Goal: Task Accomplishment & Management: Manage account settings

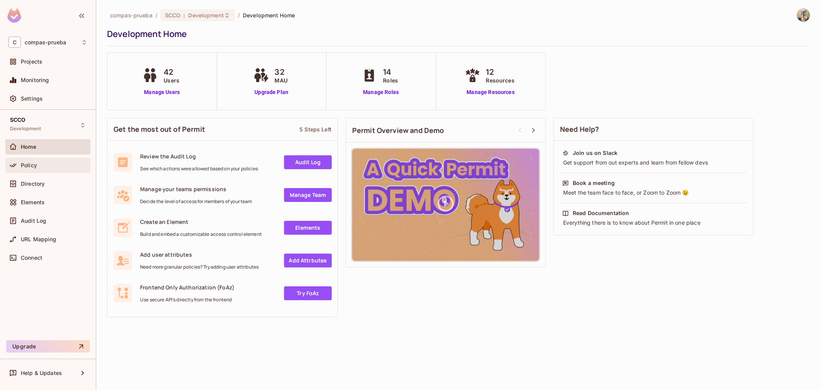
click at [51, 162] on div "Policy" at bounding box center [54, 165] width 67 height 6
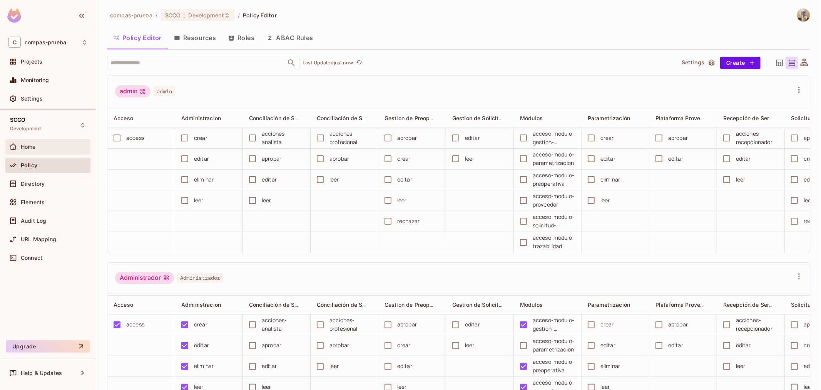
click at [44, 144] on div "Home" at bounding box center [54, 147] width 67 height 6
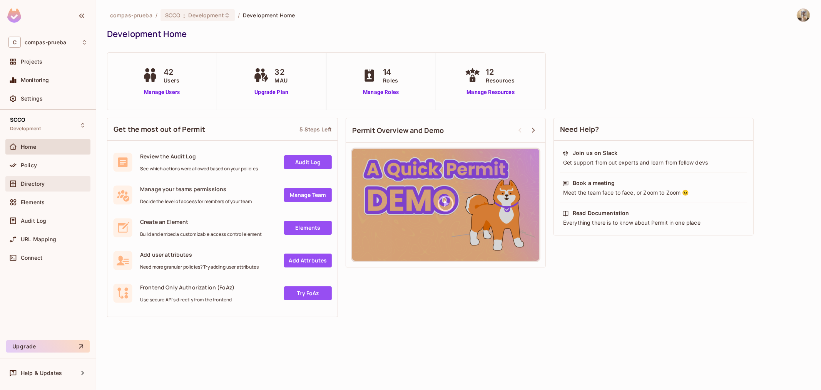
click at [61, 184] on div "Directory" at bounding box center [54, 184] width 67 height 6
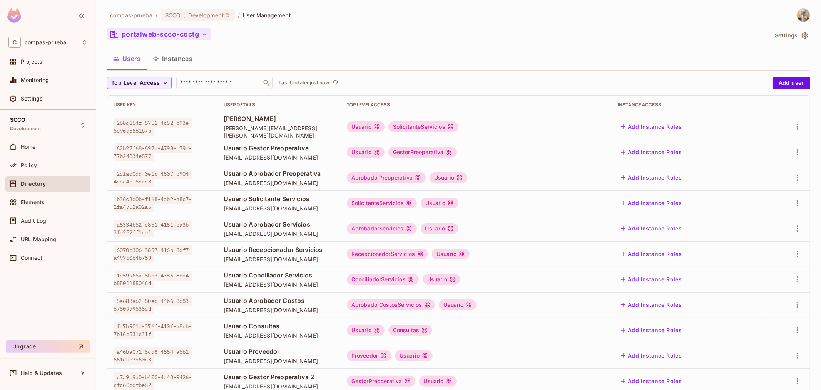
click at [164, 33] on button "portalweb-scco-coctg" at bounding box center [159, 34] width 104 height 12
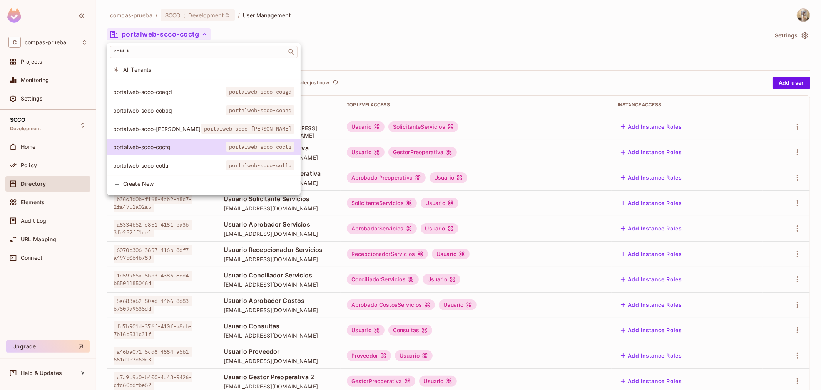
scroll to position [22, 0]
click at [147, 162] on span "portalweb-scco-cotlu" at bounding box center [169, 165] width 113 height 7
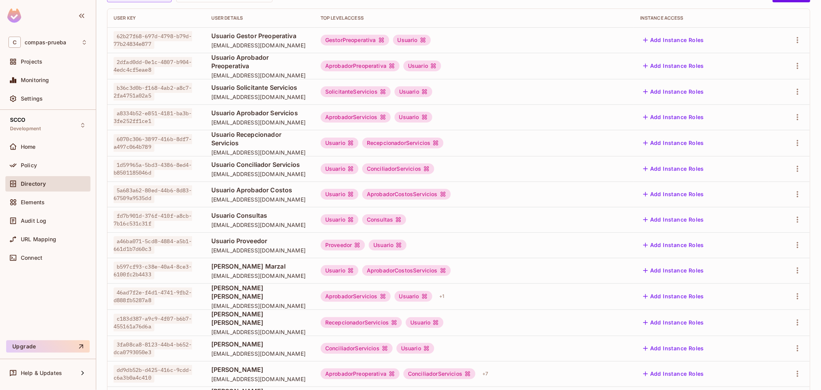
scroll to position [0, 0]
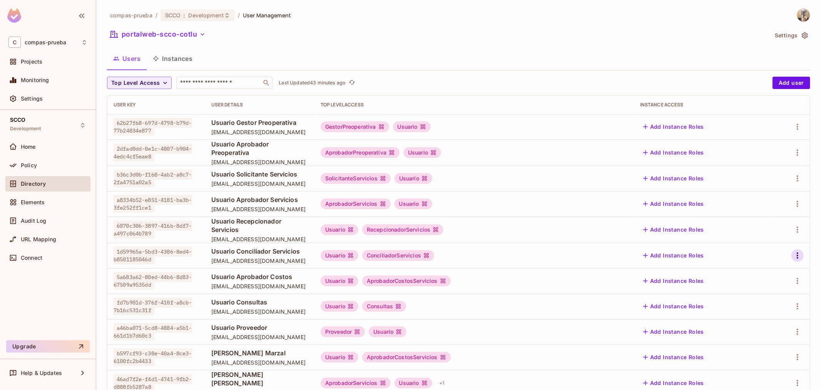
click at [793, 252] on icon "button" at bounding box center [797, 255] width 9 height 9
drag, startPoint x: 270, startPoint y: 256, endPoint x: 258, endPoint y: 249, distance: 13.6
click at [271, 256] on div at bounding box center [410, 195] width 821 height 390
click at [278, 237] on td "Usuario Recepcionador Servicios recepcionador.servicios.scco@yopmail.com" at bounding box center [259, 229] width 109 height 26
click at [793, 251] on icon "button" at bounding box center [797, 255] width 9 height 9
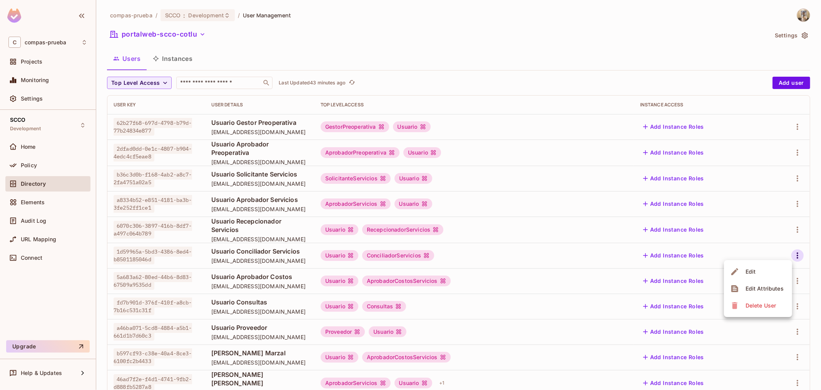
click at [766, 266] on li "Edit" at bounding box center [758, 271] width 68 height 17
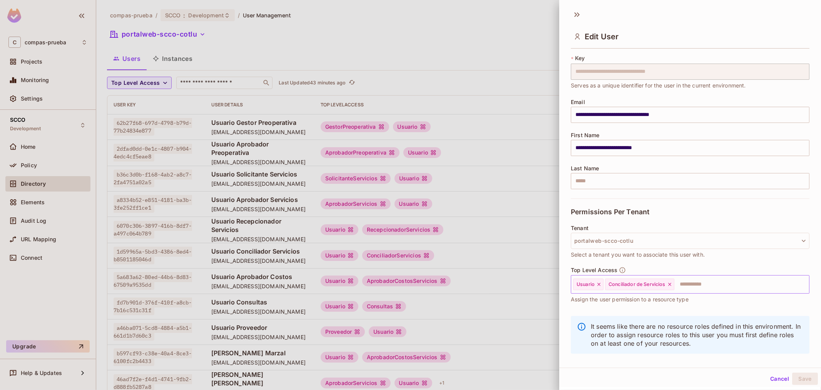
scroll to position [26, 0]
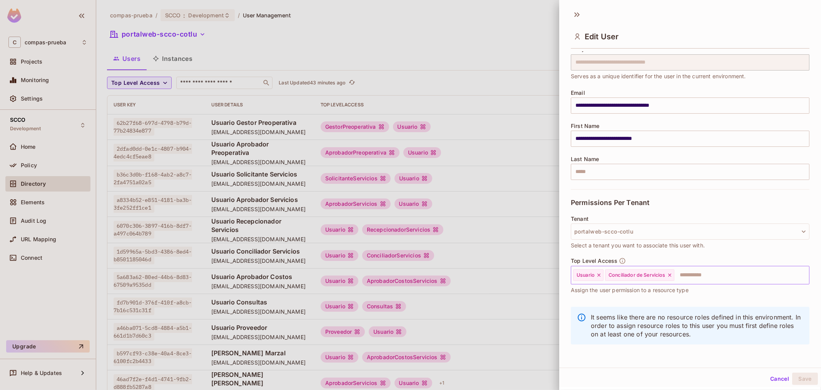
click at [600, 273] on icon at bounding box center [598, 274] width 5 height 5
click at [798, 378] on button "Save" at bounding box center [805, 378] width 26 height 12
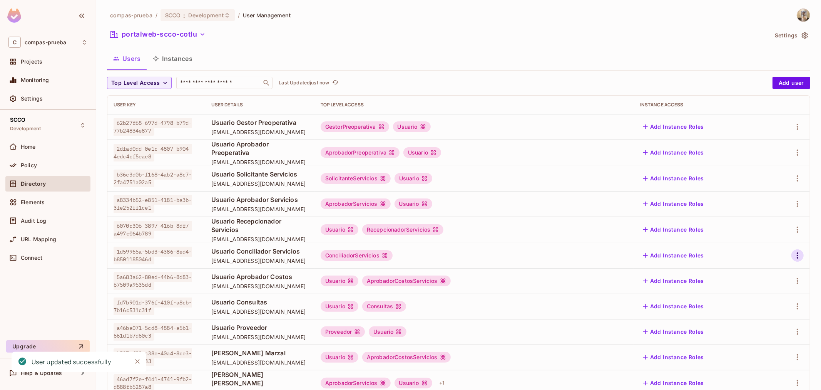
click at [793, 256] on icon "button" at bounding box center [797, 255] width 9 height 9
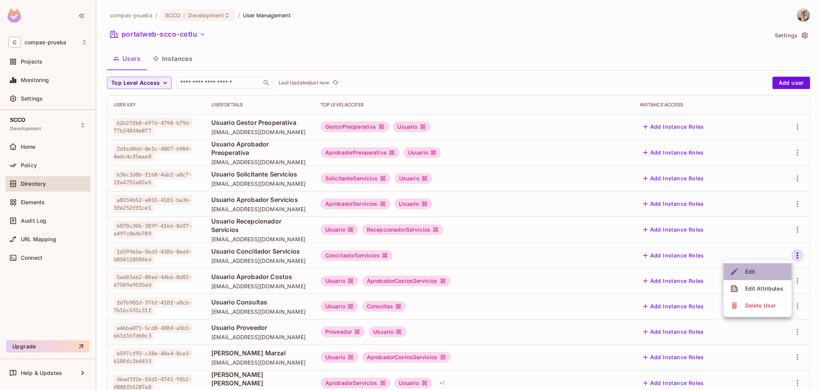
click at [751, 268] on div "Edit" at bounding box center [750, 271] width 10 height 8
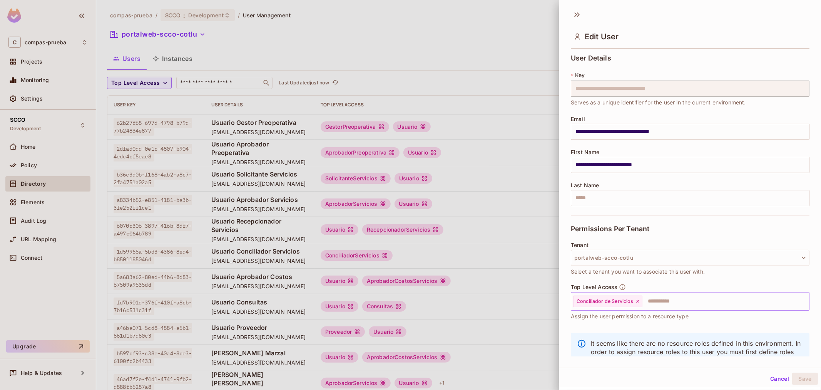
click at [651, 295] on input "text" at bounding box center [718, 300] width 151 height 15
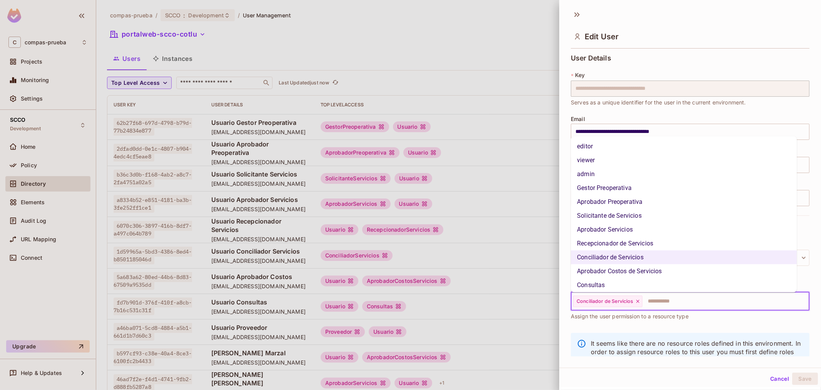
scroll to position [44, 0]
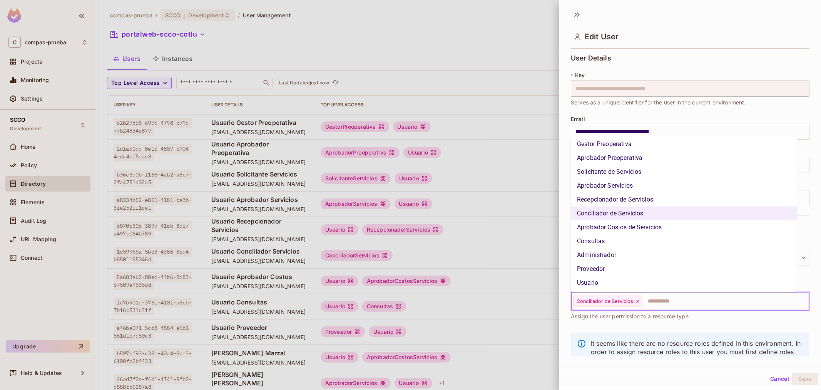
click at [600, 284] on li "Usuario" at bounding box center [684, 283] width 226 height 14
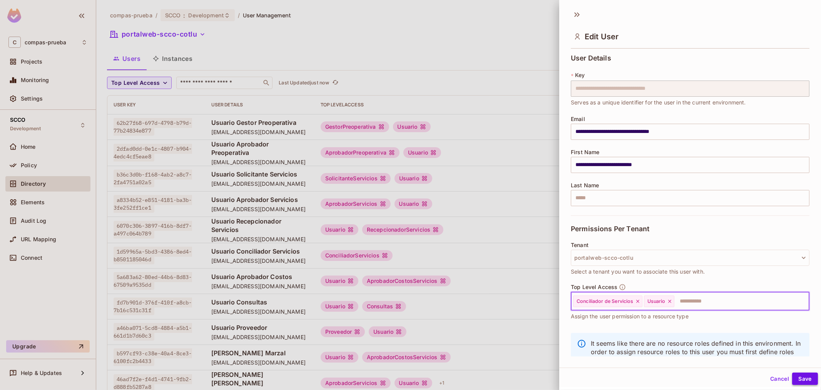
click at [797, 382] on button "Save" at bounding box center [805, 378] width 26 height 12
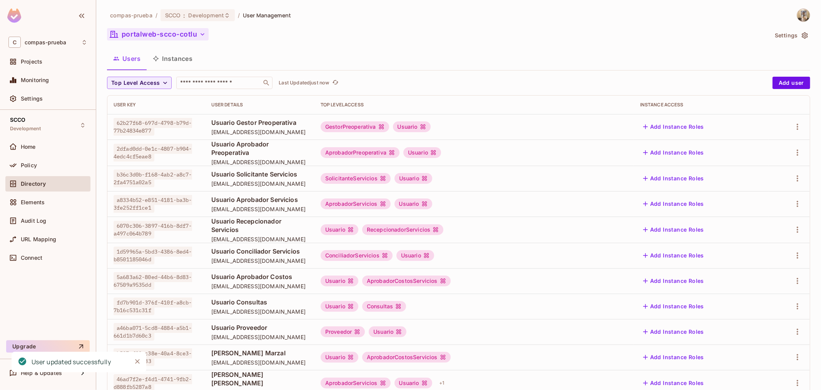
click at [144, 28] on button "portalweb-scco-cotlu" at bounding box center [158, 34] width 102 height 12
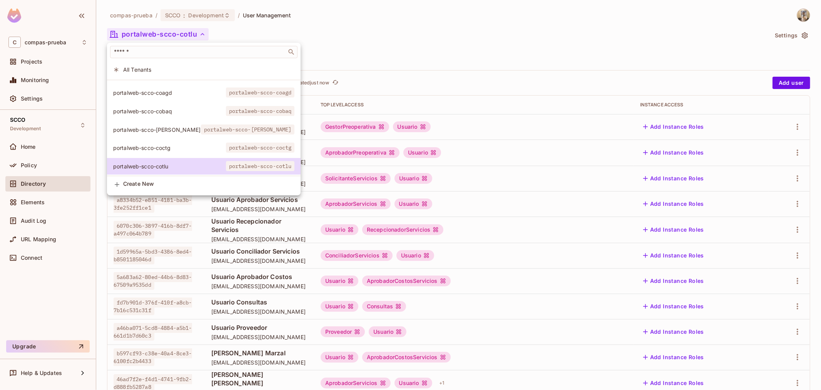
scroll to position [22, 0]
click at [226, 142] on span "portalweb-scco-coctg" at bounding box center [260, 147] width 69 height 10
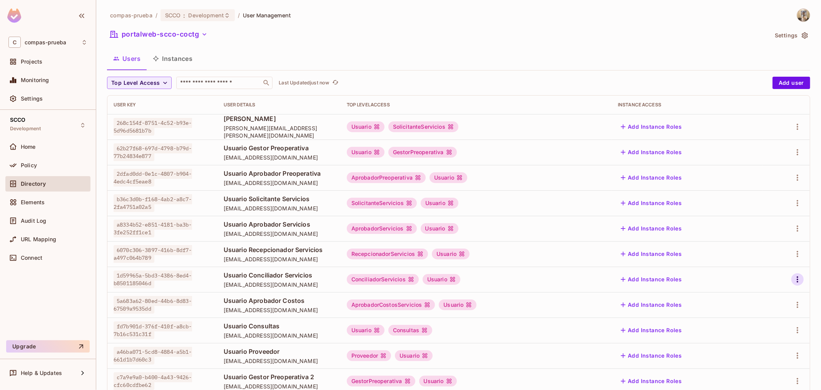
click at [793, 276] on icon "button" at bounding box center [797, 278] width 9 height 9
click at [757, 294] on li "Edit" at bounding box center [758, 296] width 68 height 17
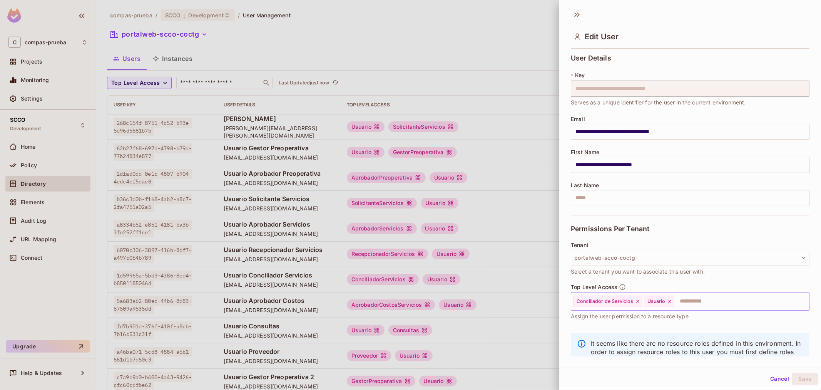
click at [671, 303] on icon at bounding box center [669, 300] width 5 height 5
click at [798, 377] on button "Save" at bounding box center [805, 378] width 26 height 12
